Goal: Task Accomplishment & Management: Complete application form

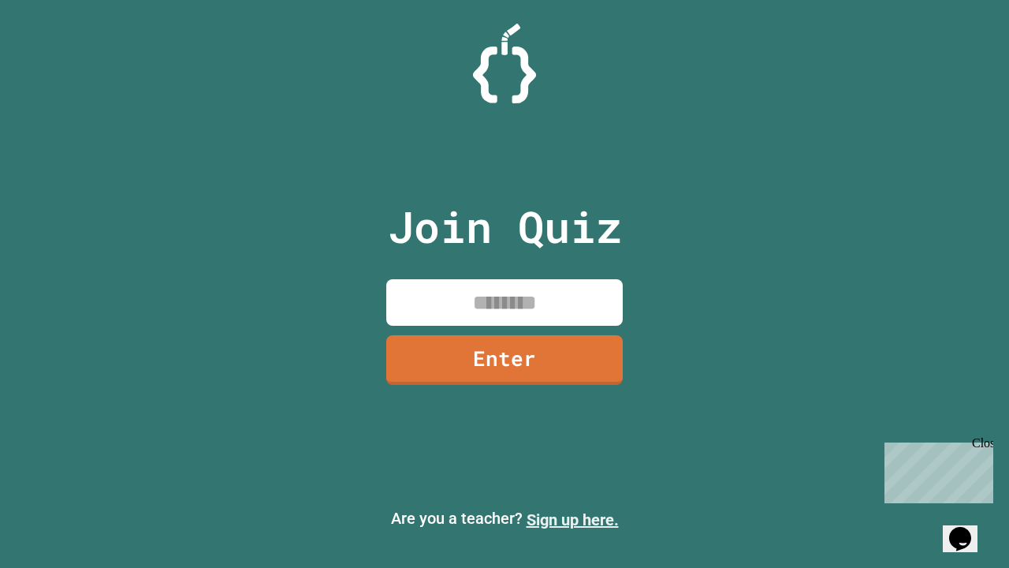
click at [572, 519] on link "Sign up here." at bounding box center [573, 519] width 92 height 19
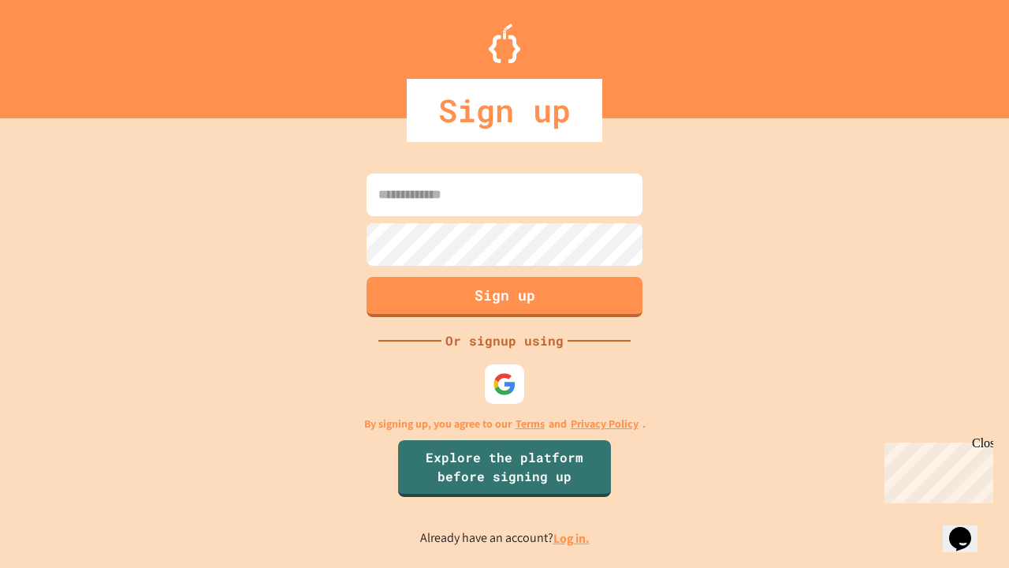
click at [572, 538] on link "Log in." at bounding box center [571, 538] width 36 height 17
